Goal: Navigation & Orientation: Find specific page/section

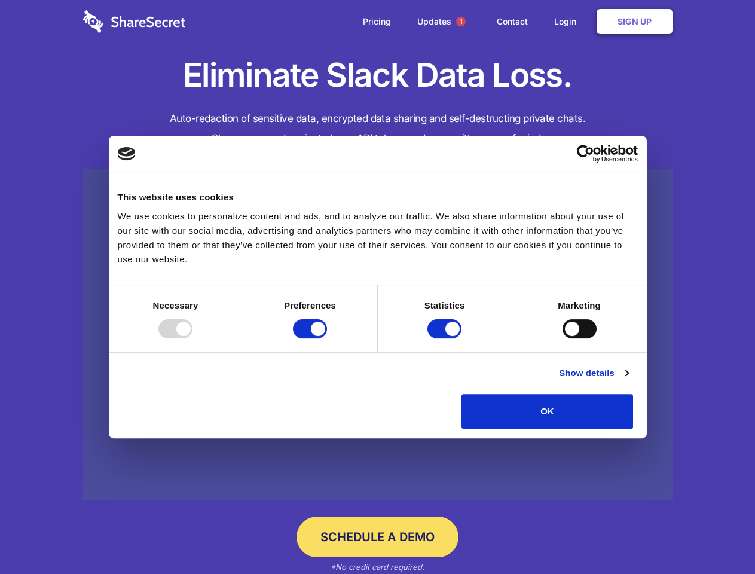
click at [192, 338] on div at bounding box center [175, 328] width 34 height 19
click at [327, 338] on input "Preferences" at bounding box center [310, 328] width 34 height 19
checkbox input "false"
click at [446, 338] on input "Statistics" at bounding box center [444, 328] width 34 height 19
checkbox input "false"
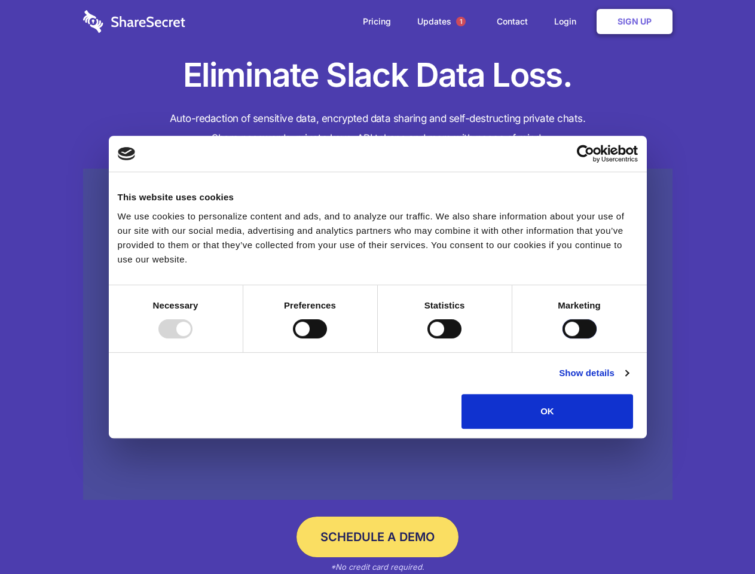
click at [562, 338] on input "Marketing" at bounding box center [579, 328] width 34 height 19
checkbox input "true"
click at [628, 380] on link "Show details" at bounding box center [593, 373] width 69 height 14
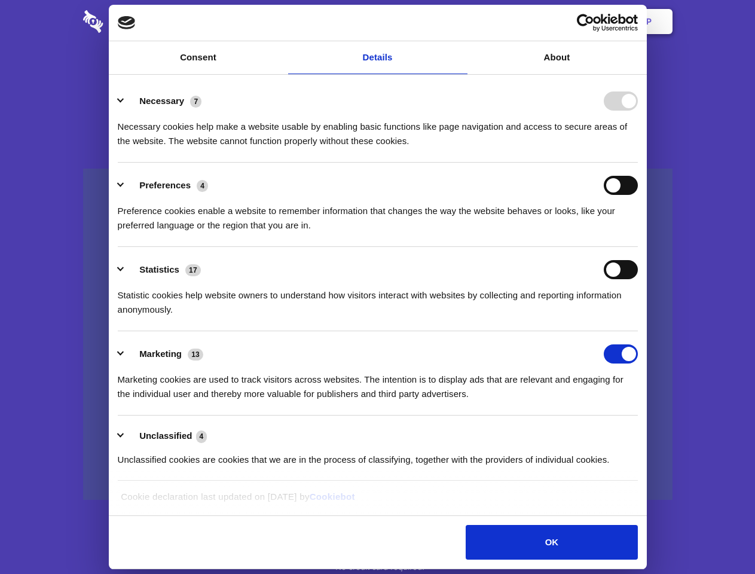
click at [643, 433] on ul "Necessary 7 Necessary cookies help make a website usable by enabling basic func…" at bounding box center [377, 279] width 531 height 403
click at [460, 22] on span "1" at bounding box center [461, 22] width 10 height 10
